Goal: Transaction & Acquisition: Purchase product/service

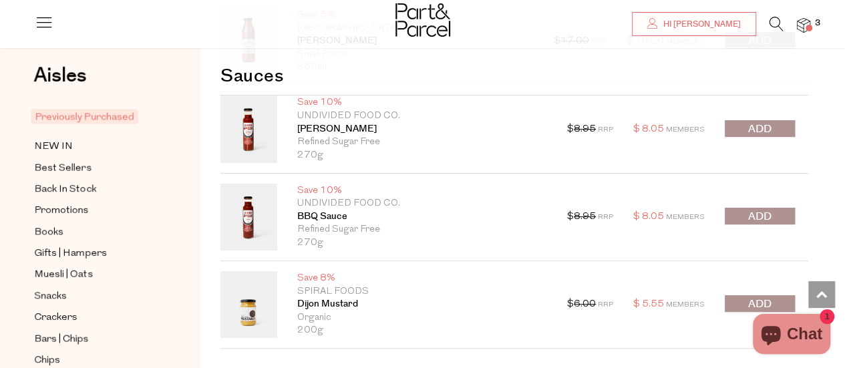
scroll to position [2619, 0]
click at [764, 128] on span "submit" at bounding box center [759, 129] width 23 height 15
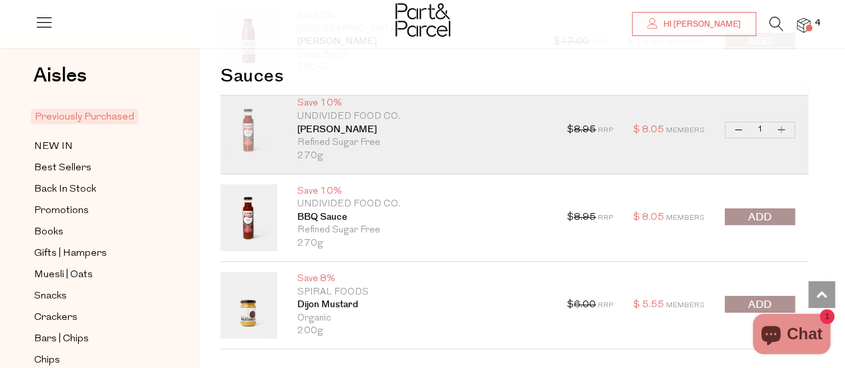
click at [757, 213] on span "submit" at bounding box center [759, 217] width 23 height 15
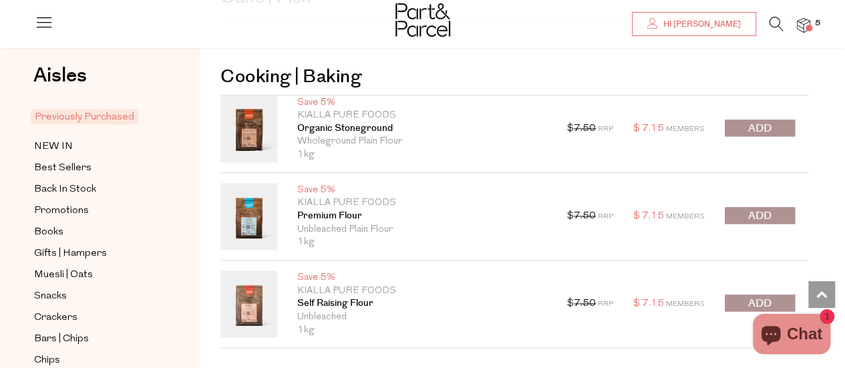
scroll to position [3255, 0]
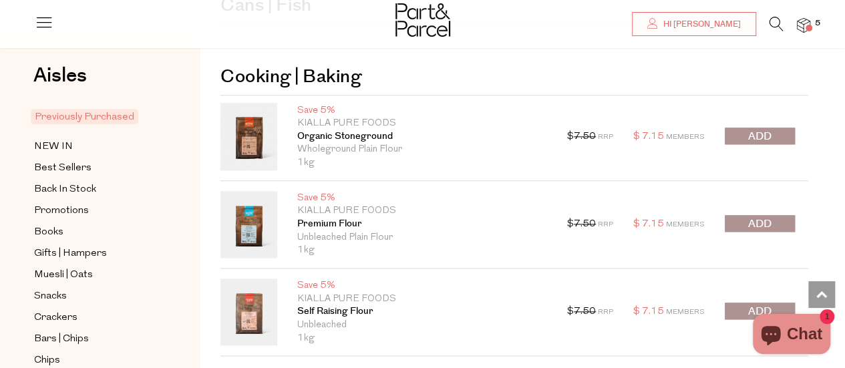
click at [771, 218] on span "submit" at bounding box center [759, 223] width 23 height 15
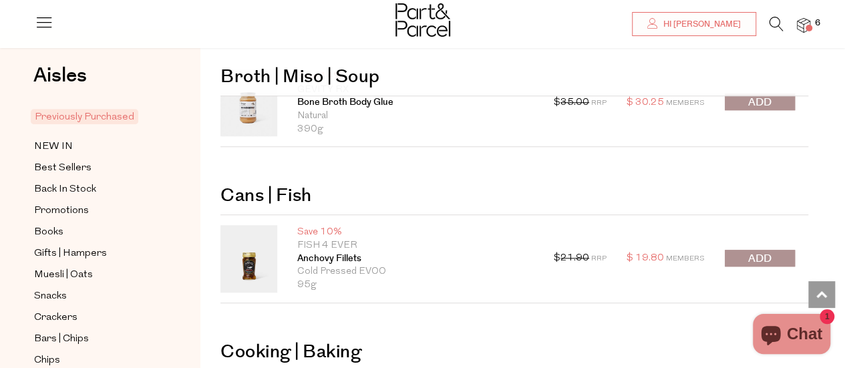
scroll to position [2985, 0]
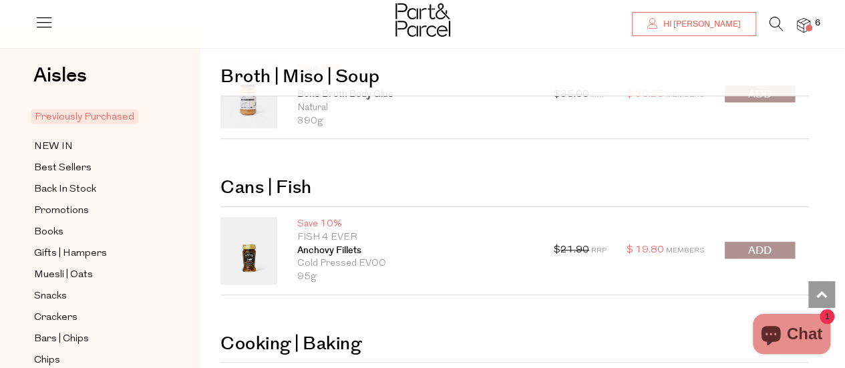
click at [744, 242] on button "submit" at bounding box center [760, 250] width 70 height 17
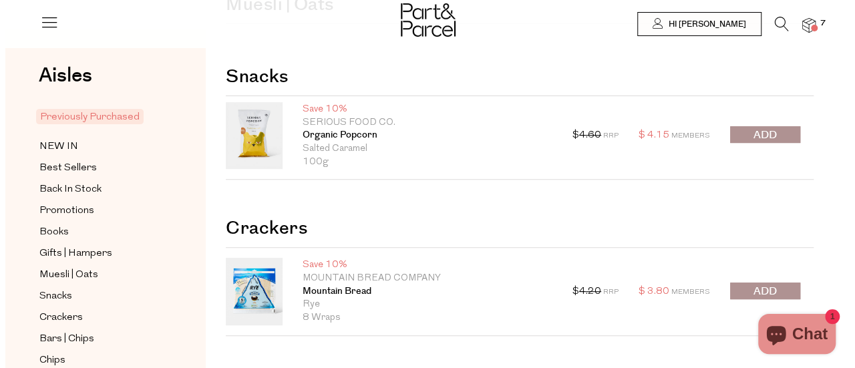
scroll to position [0, 0]
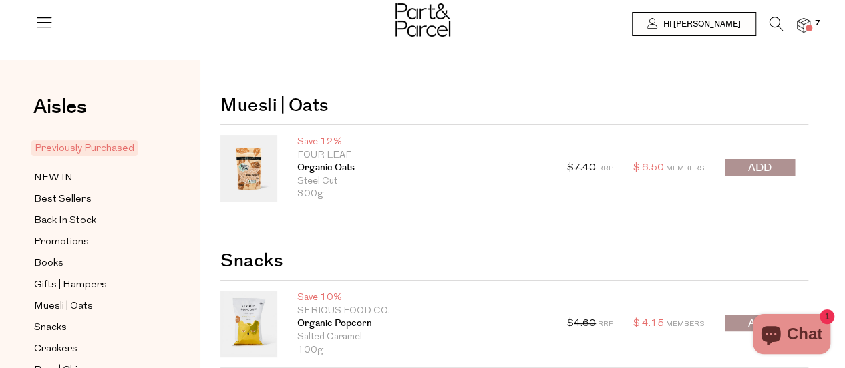
click at [772, 29] on icon at bounding box center [776, 24] width 14 height 15
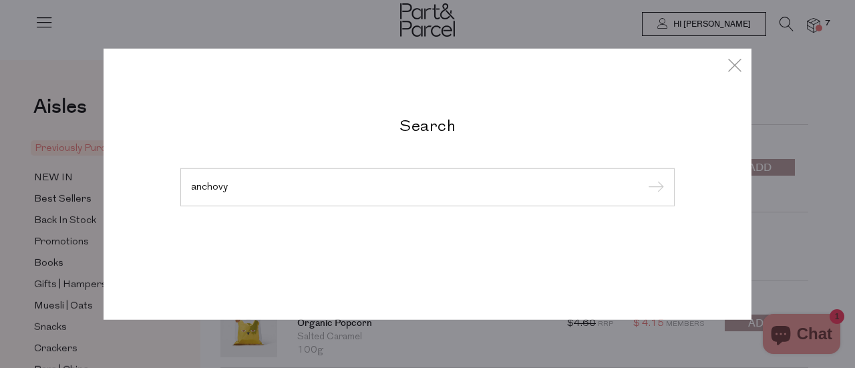
type input "anchovy"
click at [644, 178] on input "submit" at bounding box center [654, 188] width 20 height 20
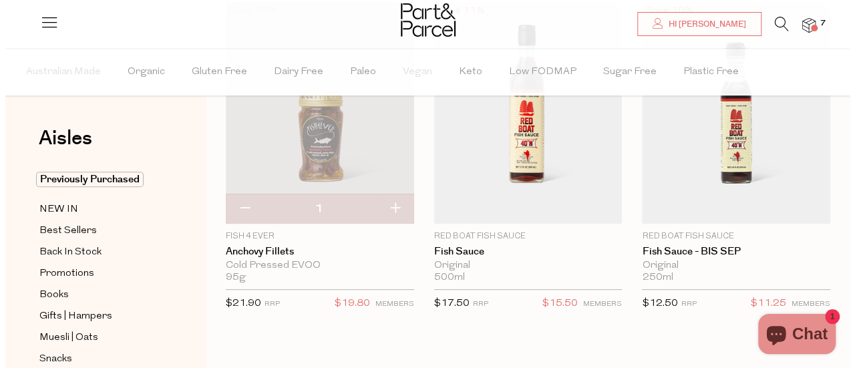
scroll to position [182, 0]
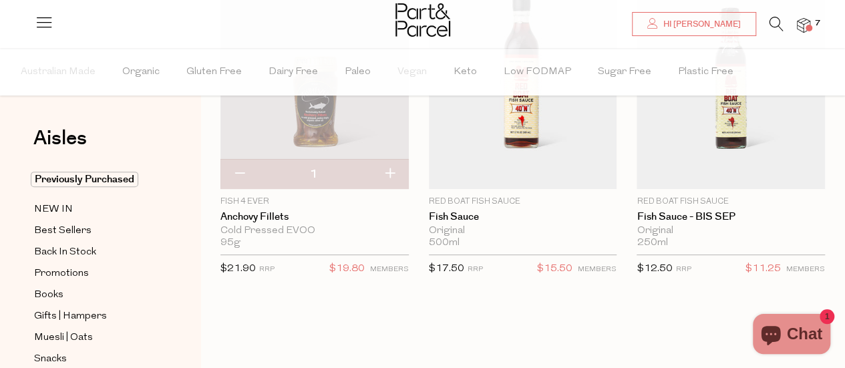
click at [769, 22] on icon at bounding box center [776, 24] width 14 height 15
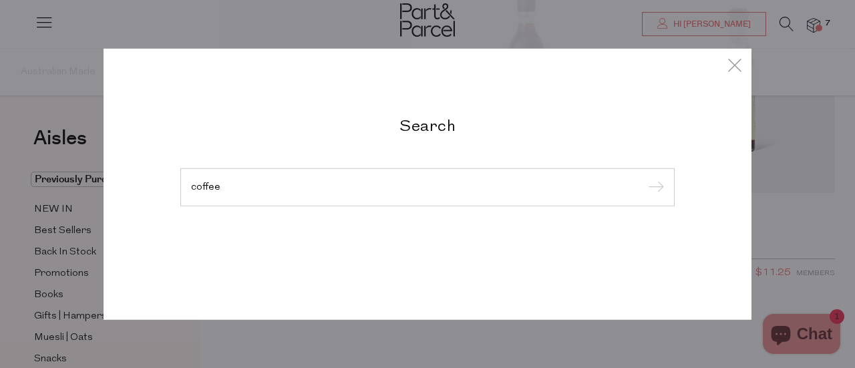
type input "coffee"
click at [644, 178] on input "submit" at bounding box center [654, 188] width 20 height 20
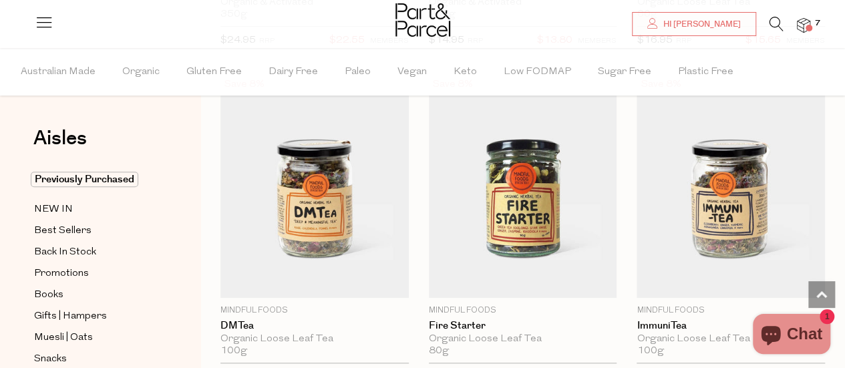
scroll to position [397, 0]
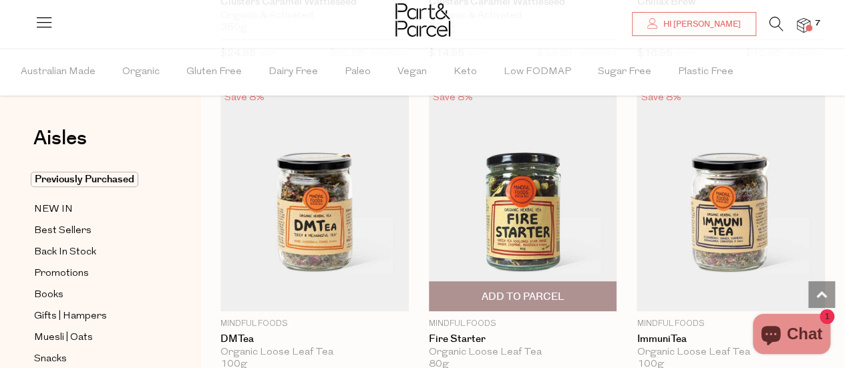
click at [532, 245] on img at bounding box center [523, 200] width 188 height 222
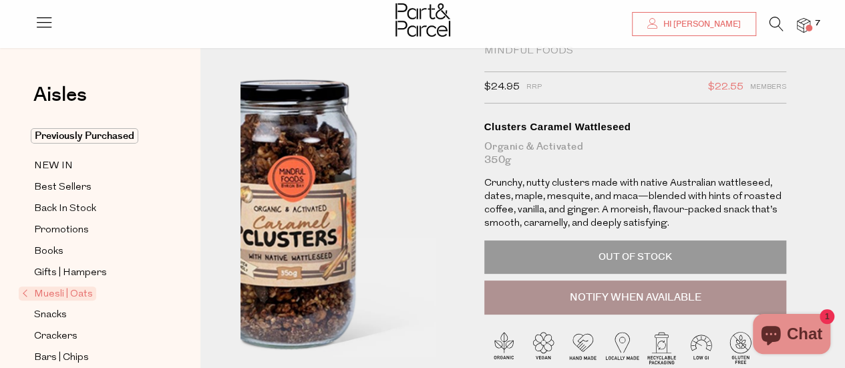
scroll to position [44, 0]
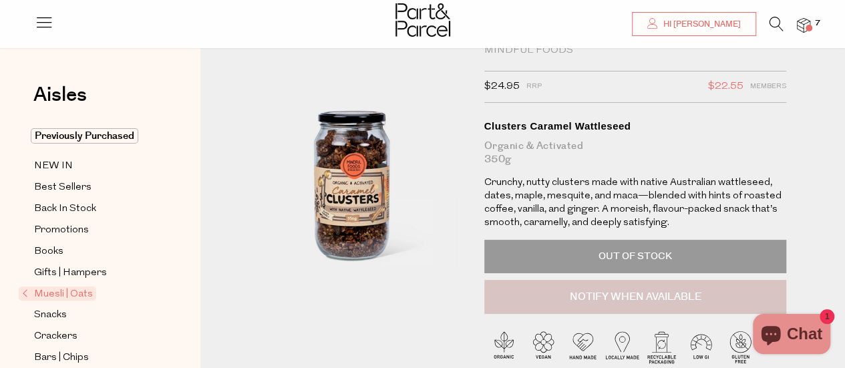
click at [546, 292] on button "Notify When Available" at bounding box center [635, 297] width 303 height 35
type input "Notify when available"
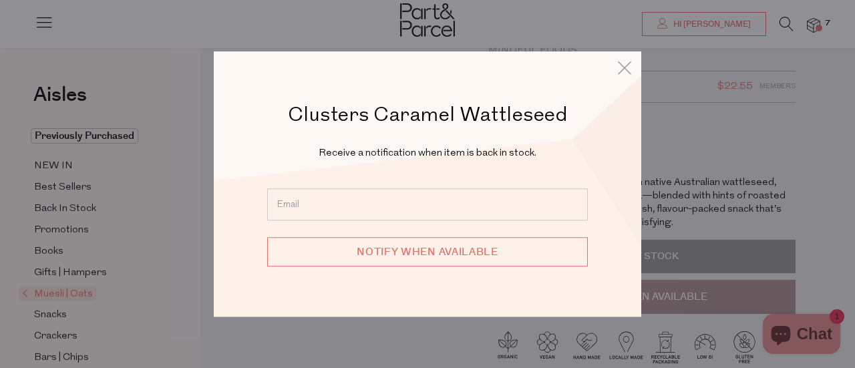
click at [465, 198] on input "email" at bounding box center [427, 204] width 321 height 32
type input "[EMAIL_ADDRESS][DOMAIN_NAME]"
click at [425, 249] on input "Notify when available" at bounding box center [427, 251] width 321 height 29
type input "We will be in touch"
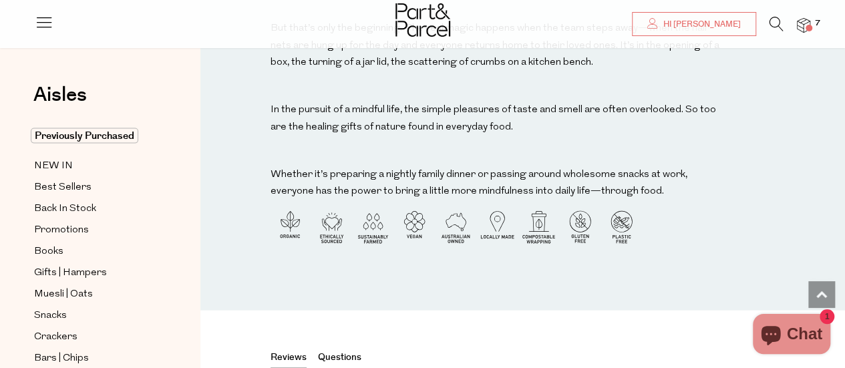
scroll to position [1804, 0]
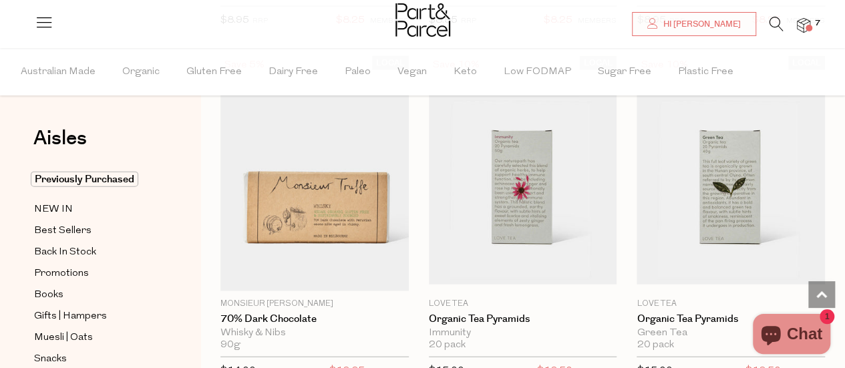
scroll to position [1466, 0]
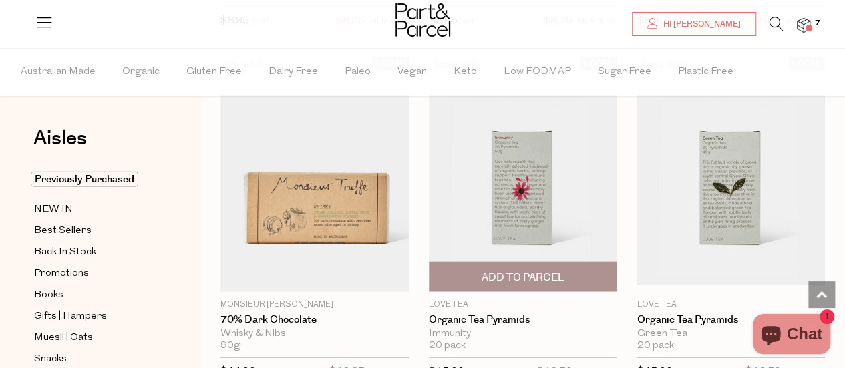
click at [509, 215] on img at bounding box center [523, 174] width 188 height 222
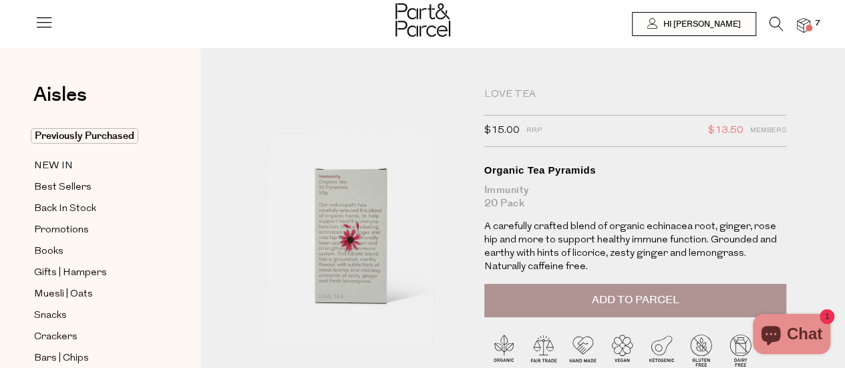
click at [630, 303] on span "Add to Parcel" at bounding box center [634, 299] width 87 height 15
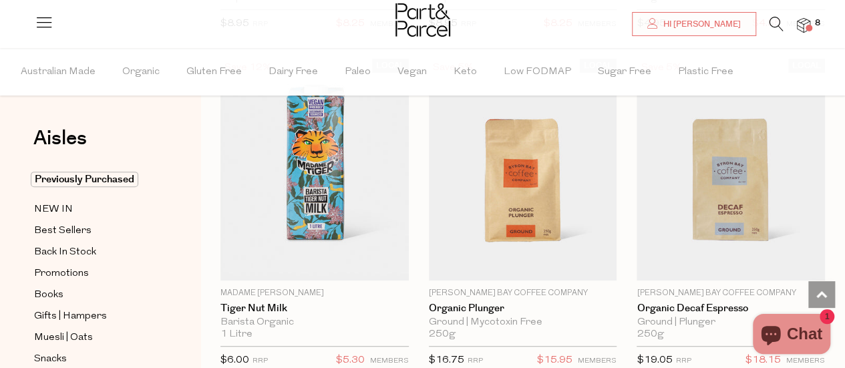
scroll to position [5277, 0]
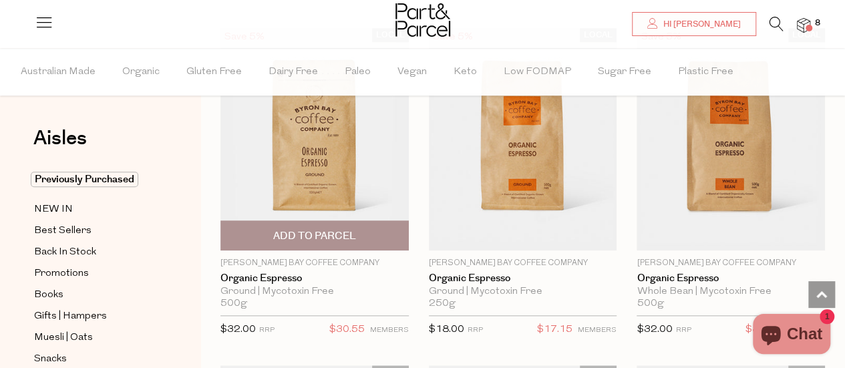
scroll to position [5630, 0]
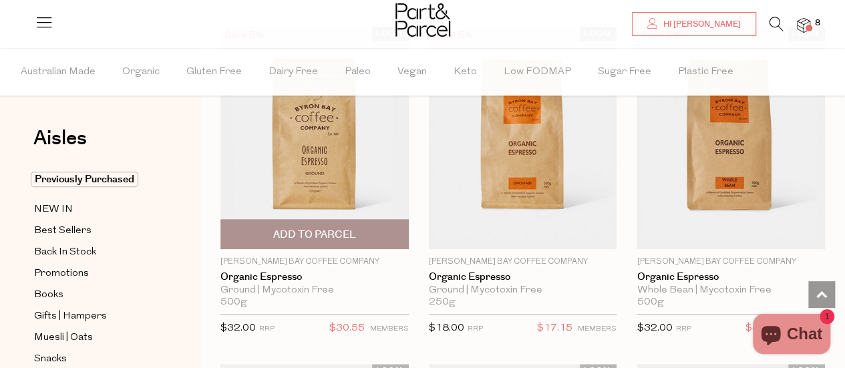
click at [280, 228] on span "Add To Parcel" at bounding box center [314, 235] width 83 height 14
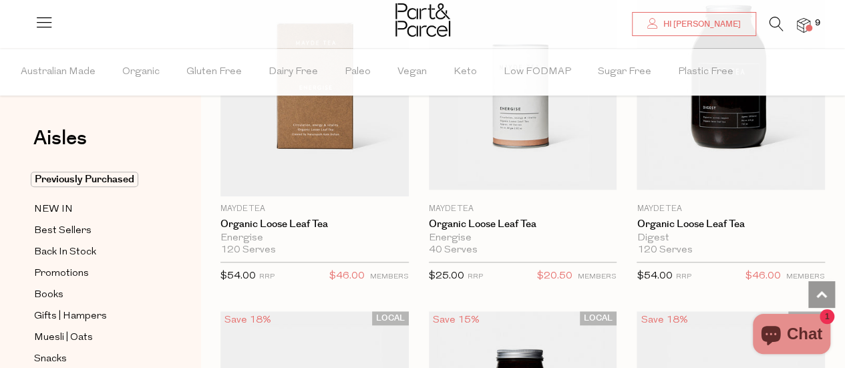
scroll to position [8080, 0]
click at [801, 27] on img at bounding box center [803, 25] width 13 height 15
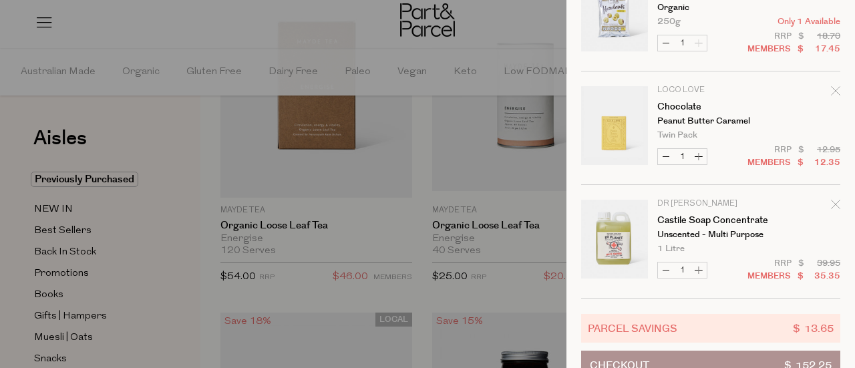
scroll to position [792, 0]
